Goal: Transaction & Acquisition: Book appointment/travel/reservation

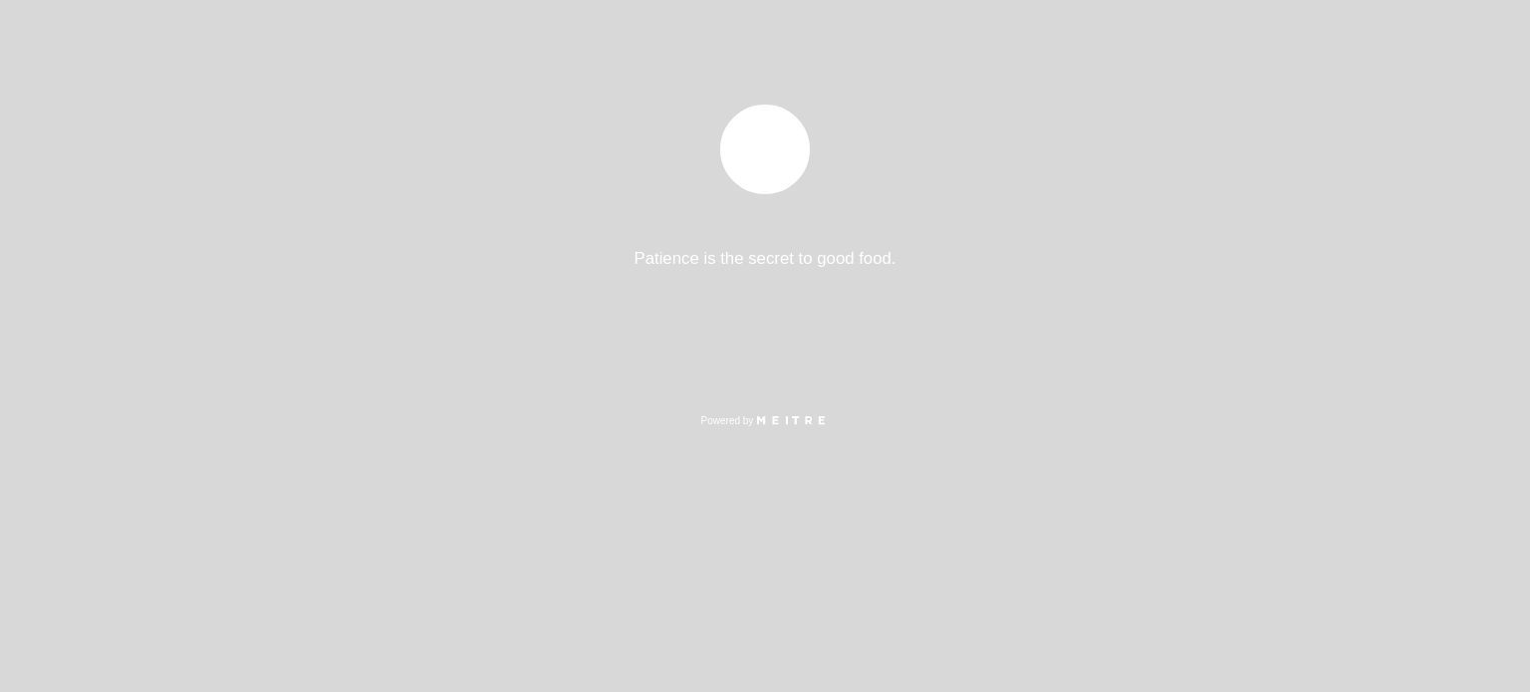
select select "es"
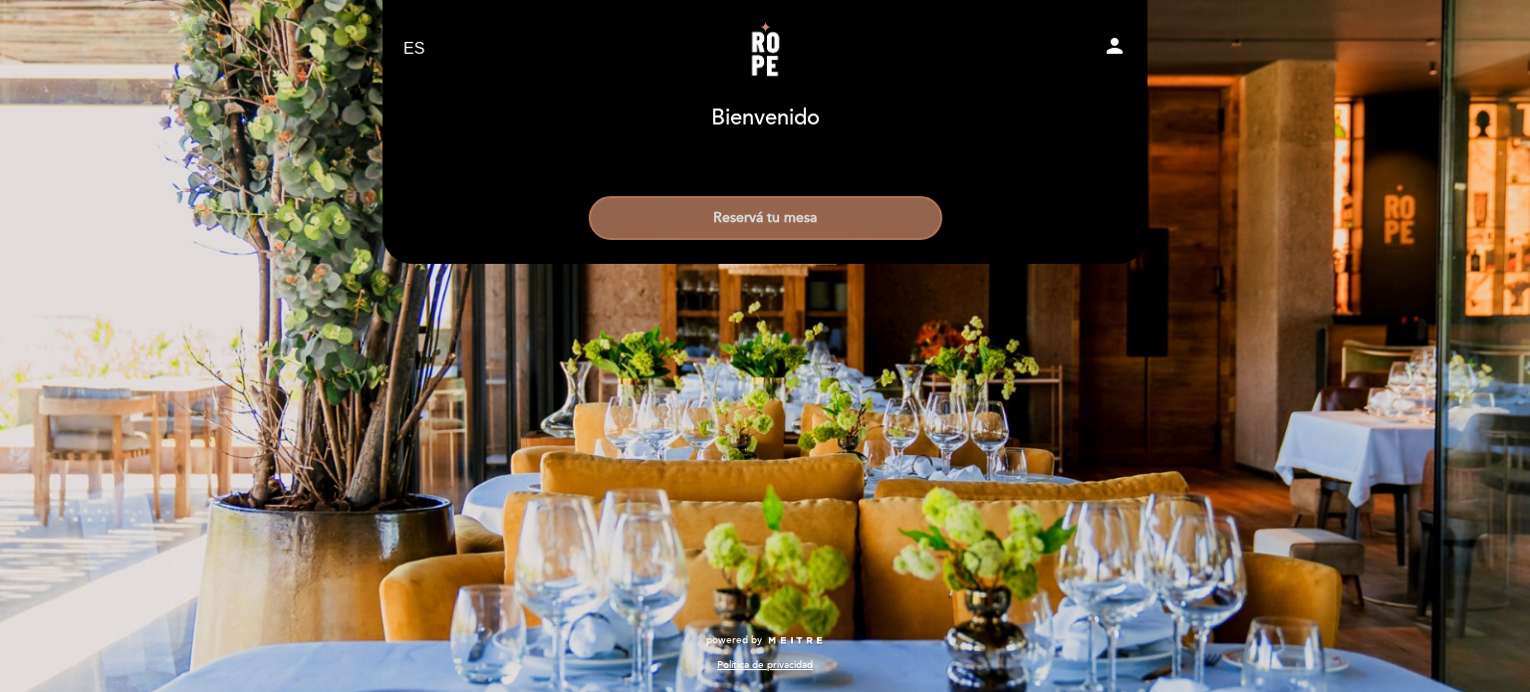
click at [865, 217] on button "Reservá tu mesa" at bounding box center [766, 218] width 354 height 44
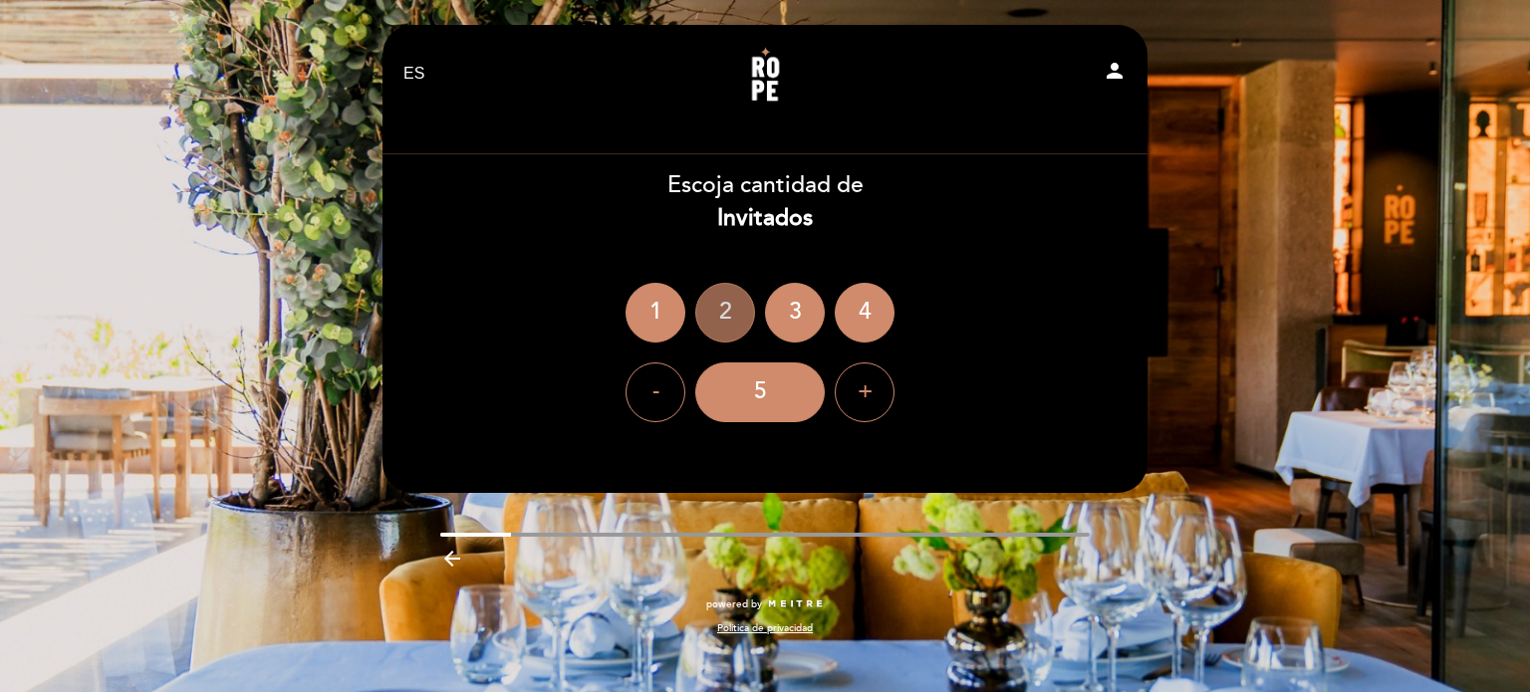
click at [721, 314] on div "2" at bounding box center [725, 313] width 60 height 60
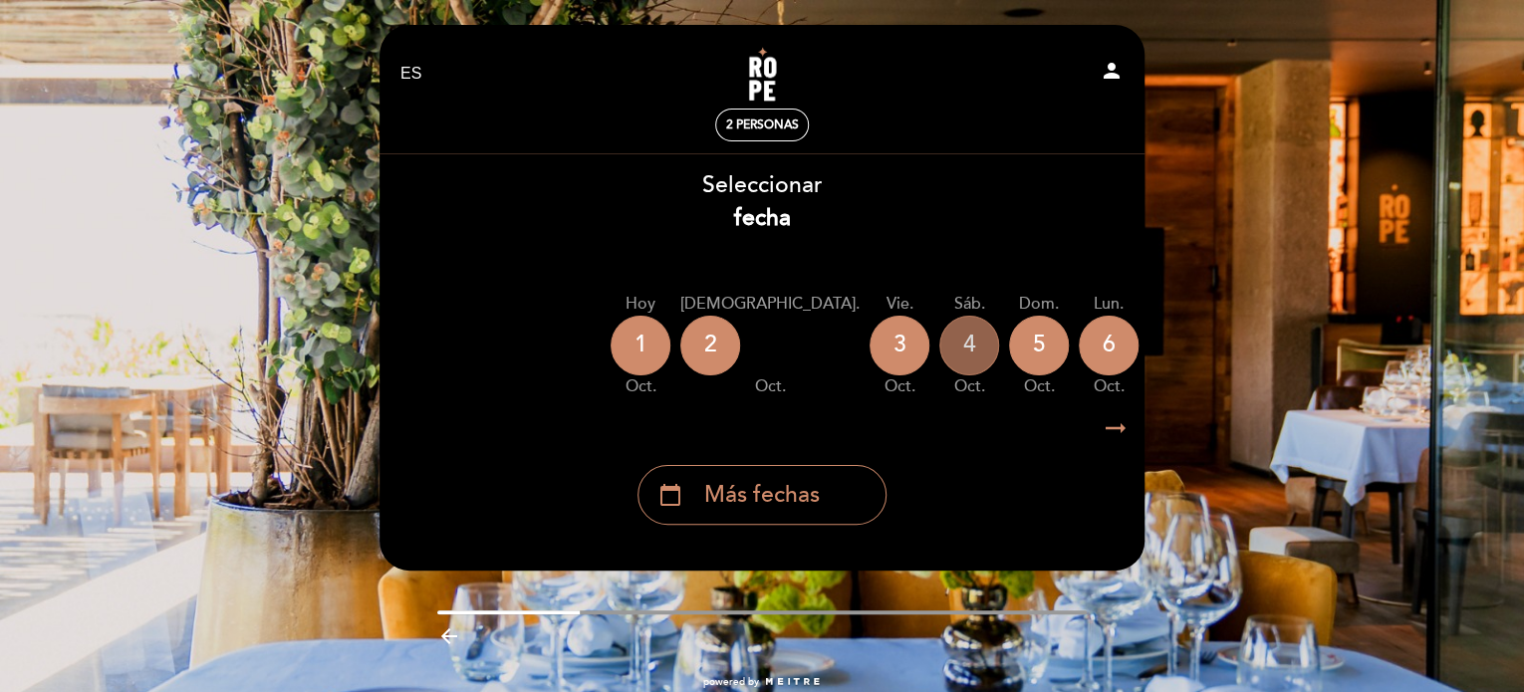
click at [940, 357] on div "4" at bounding box center [970, 346] width 60 height 60
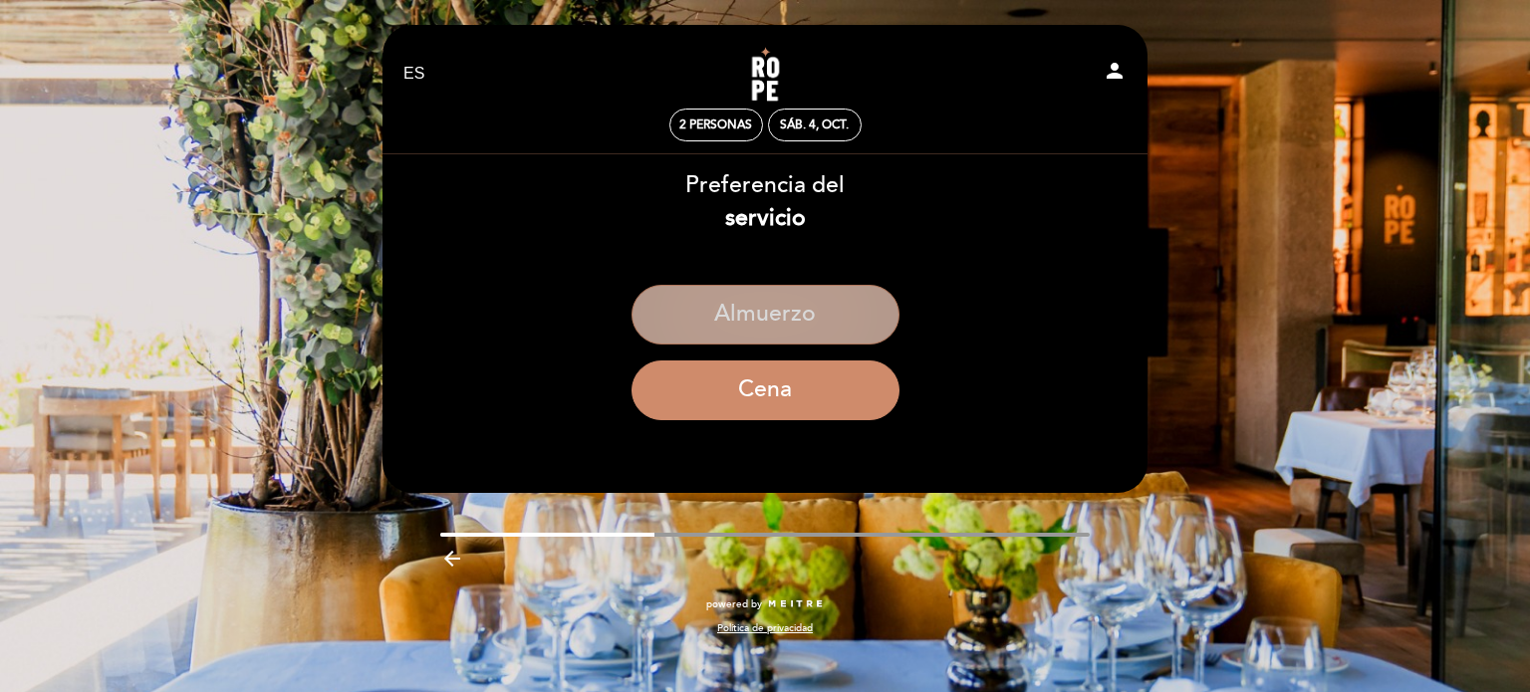
click at [827, 318] on button "Almuerzo" at bounding box center [766, 315] width 268 height 60
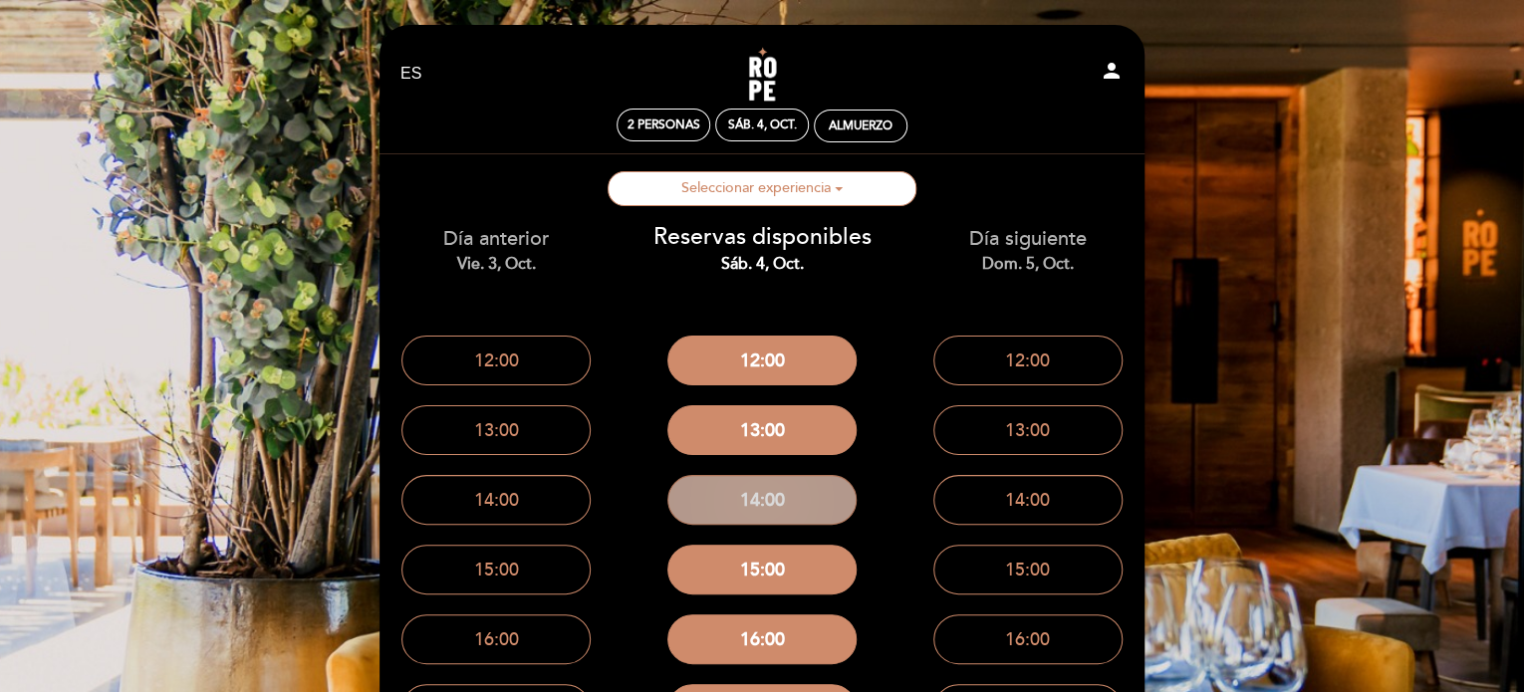
click at [809, 496] on button "14:00" at bounding box center [762, 500] width 189 height 50
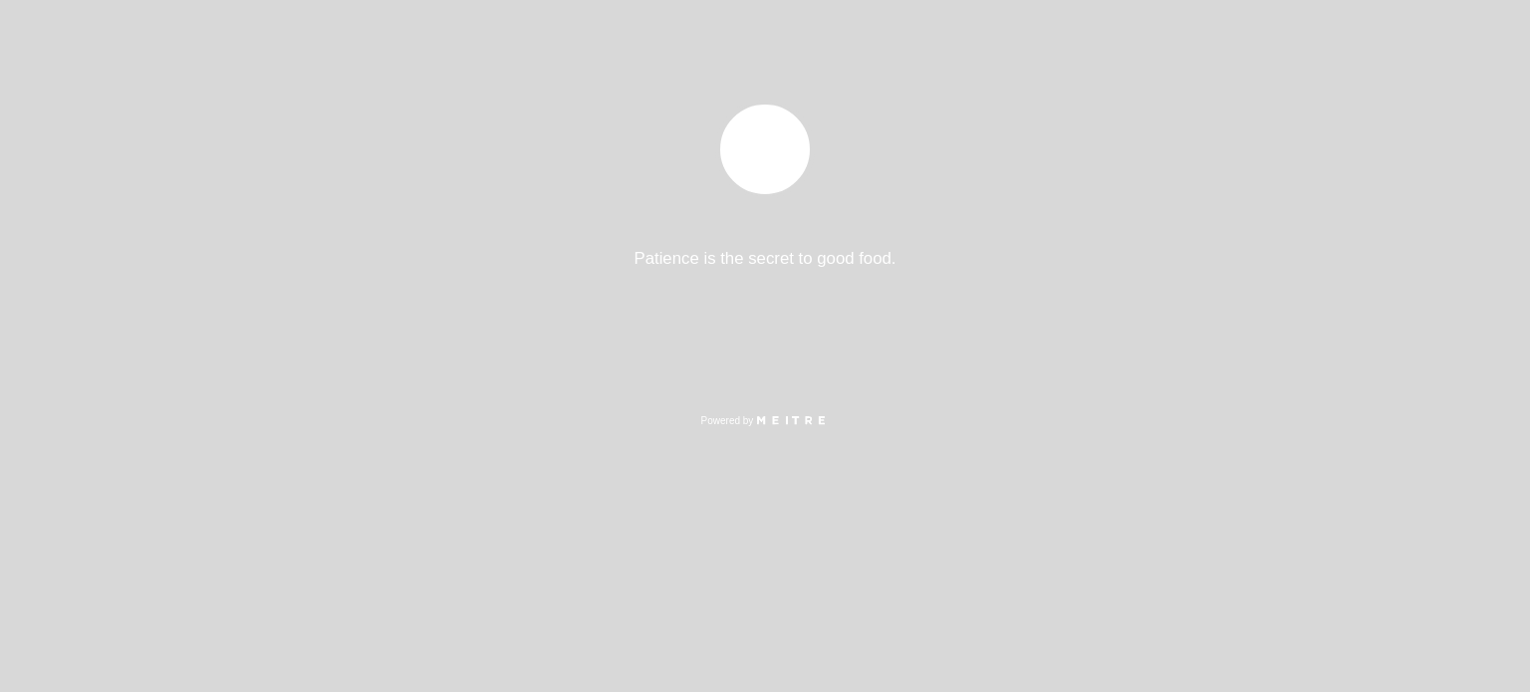
select select "es"
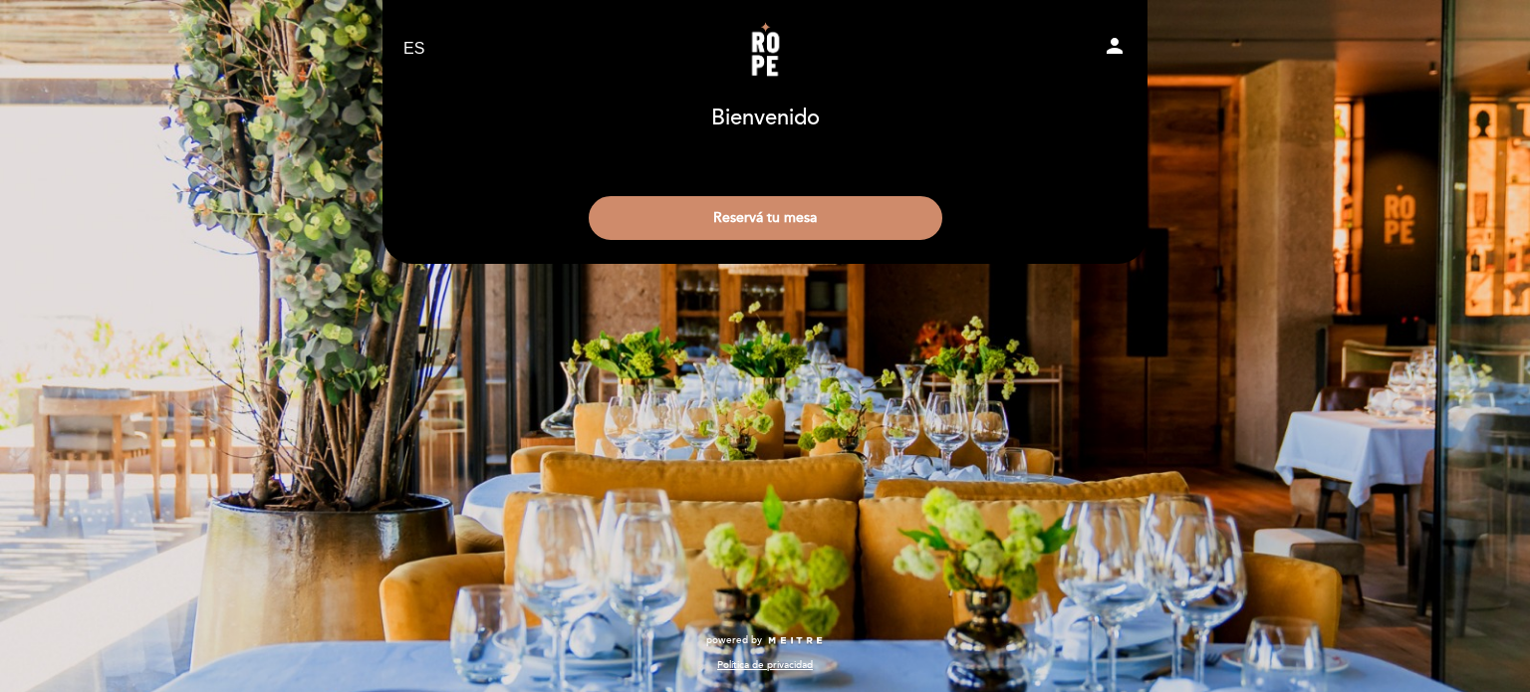
click at [496, 162] on div "Bienvenido [GEOGRAPHIC_DATA], Cambiar usuario Reservá tu mesa" at bounding box center [765, 173] width 737 height 153
